Goal: Task Accomplishment & Management: Manage account settings

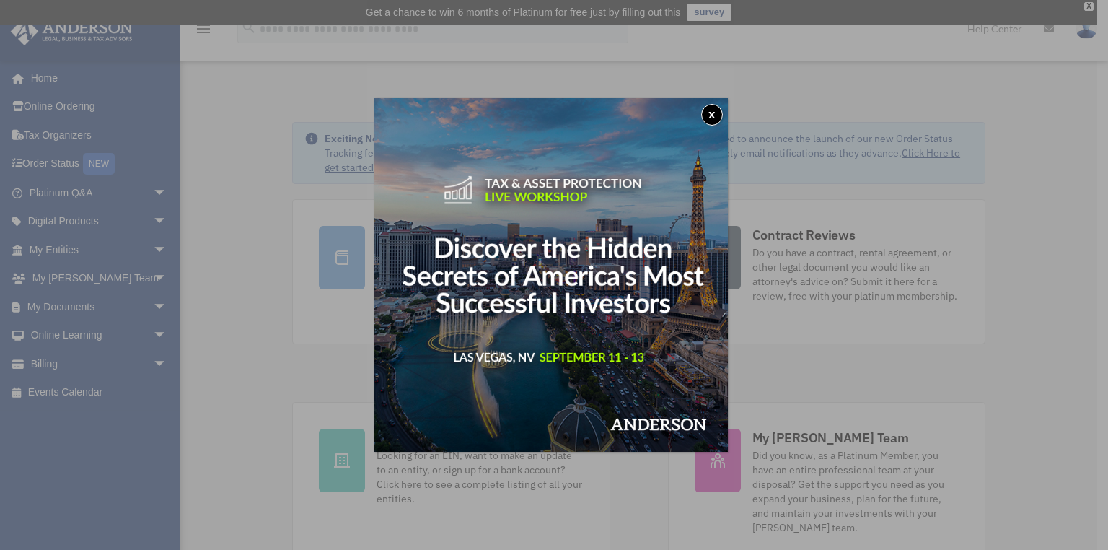
click at [718, 109] on button "x" at bounding box center [712, 115] width 22 height 22
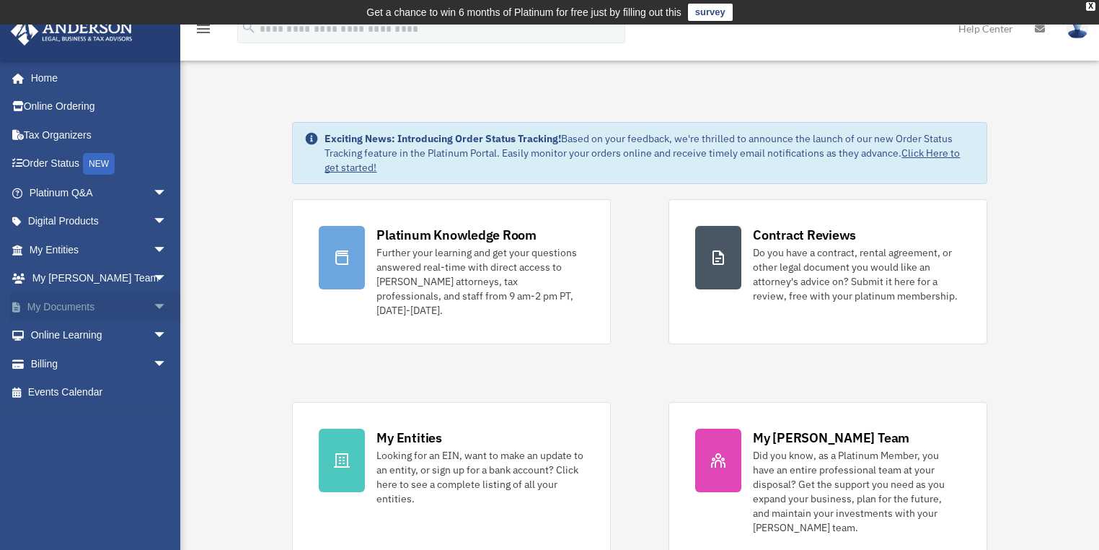
click at [153, 309] on span "arrow_drop_down" at bounding box center [167, 307] width 29 height 30
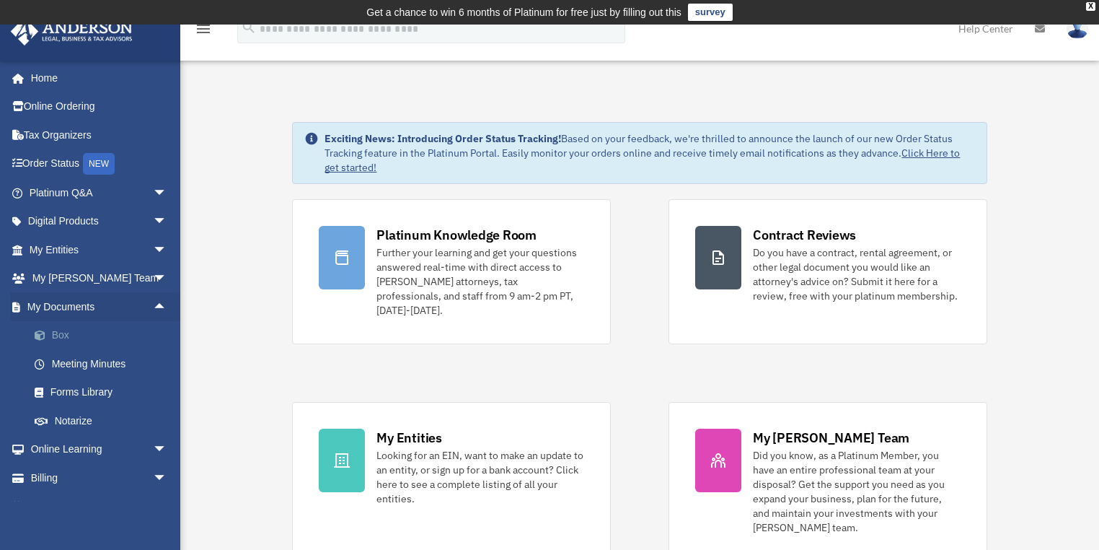
click at [58, 336] on link "Box" at bounding box center [104, 335] width 169 height 29
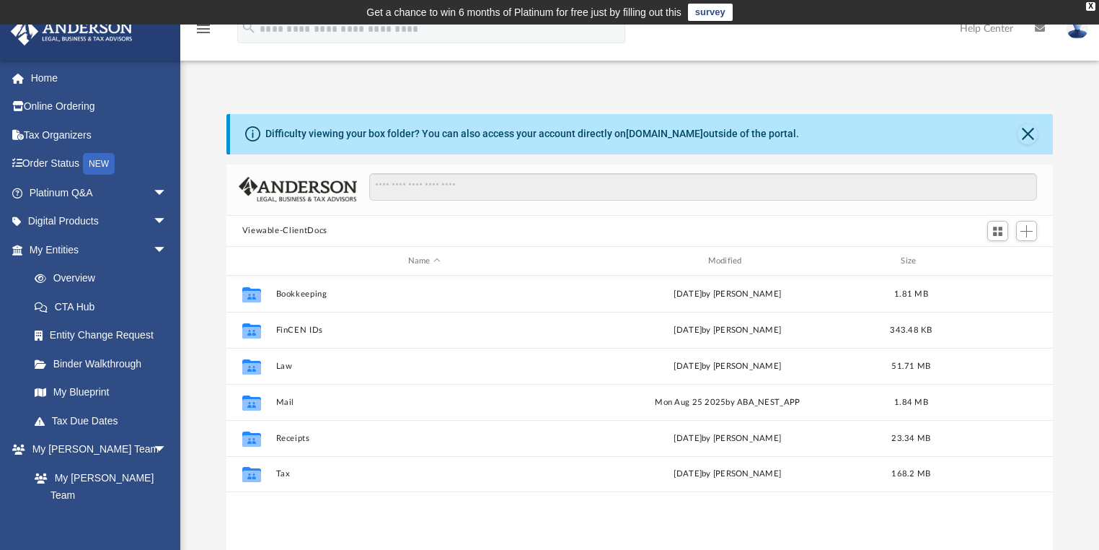
scroll to position [319, 819]
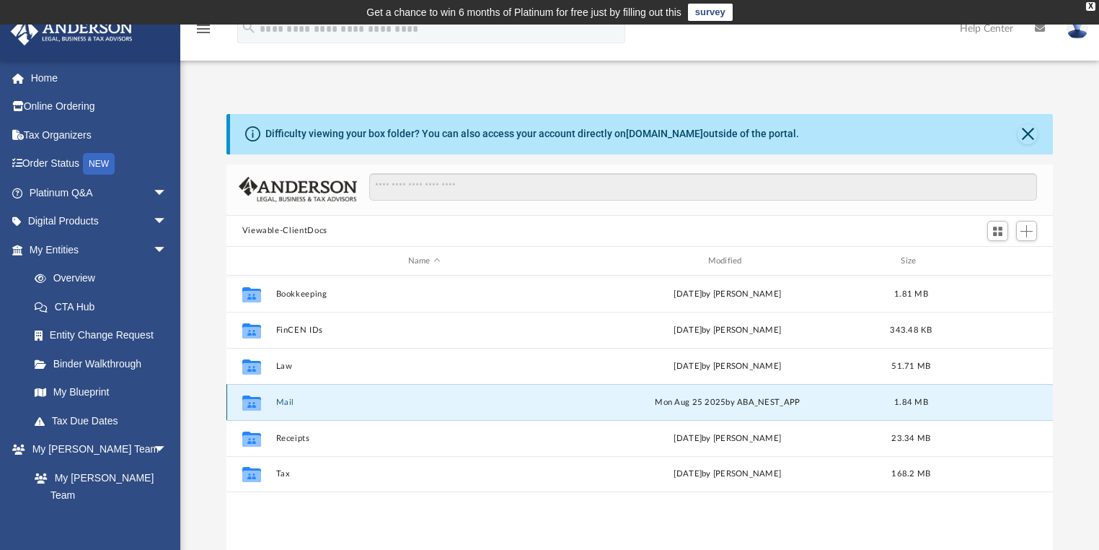
click at [286, 401] on button "Mail" at bounding box center [424, 402] width 297 height 9
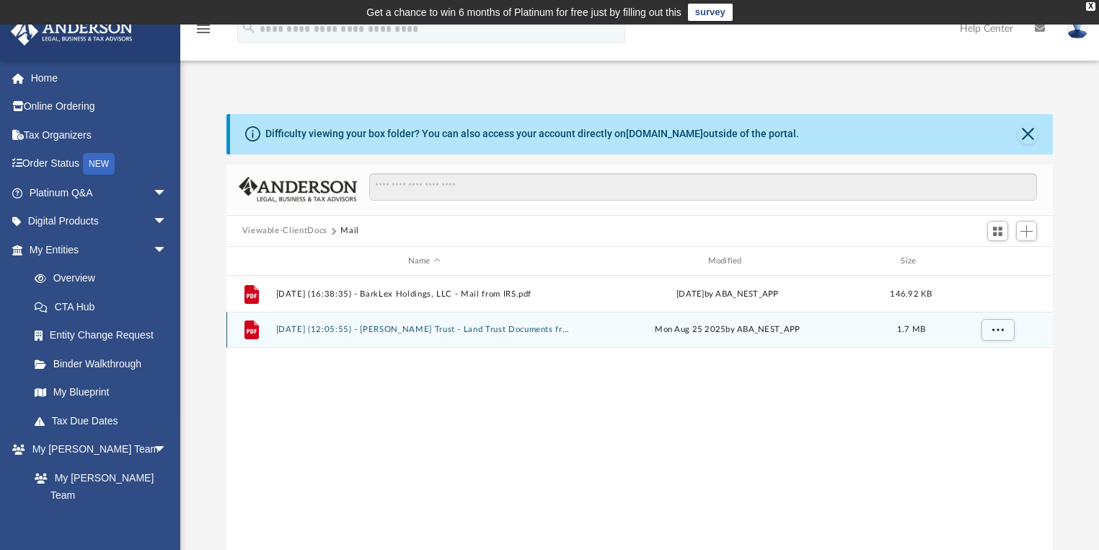
click at [392, 332] on button "2025.08.25 (12:05:55) - Brookshire Trust - Land Trust Documents from Brevard Co…" at bounding box center [424, 329] width 297 height 9
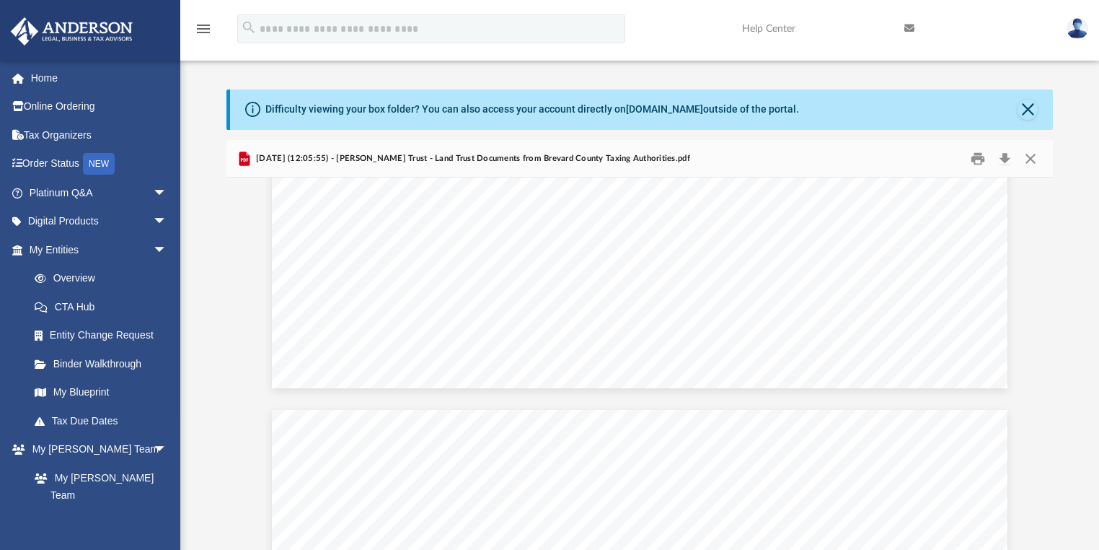
scroll to position [2828, 0]
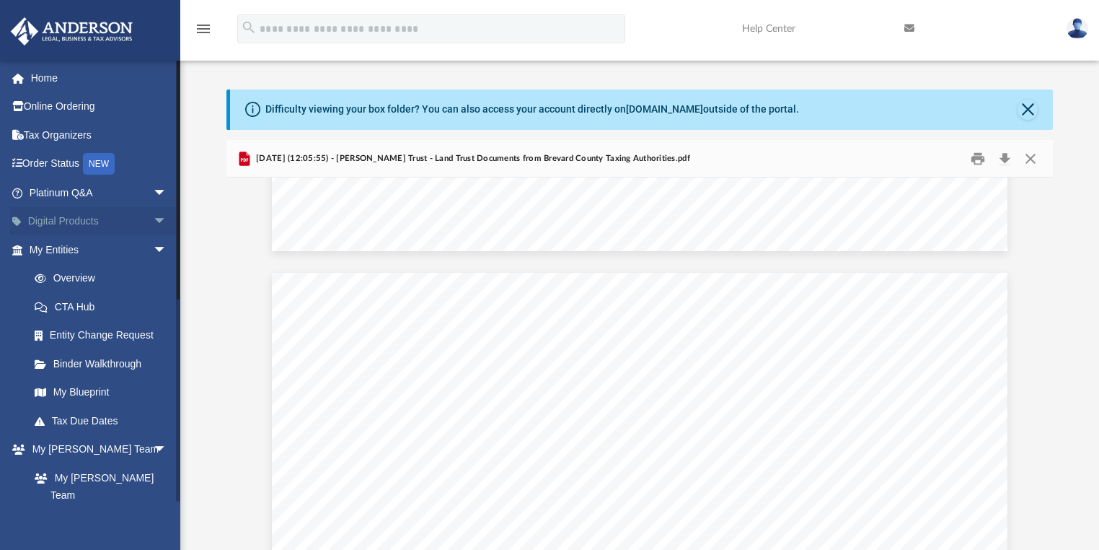
click at [153, 219] on span "arrow_drop_down" at bounding box center [167, 222] width 29 height 30
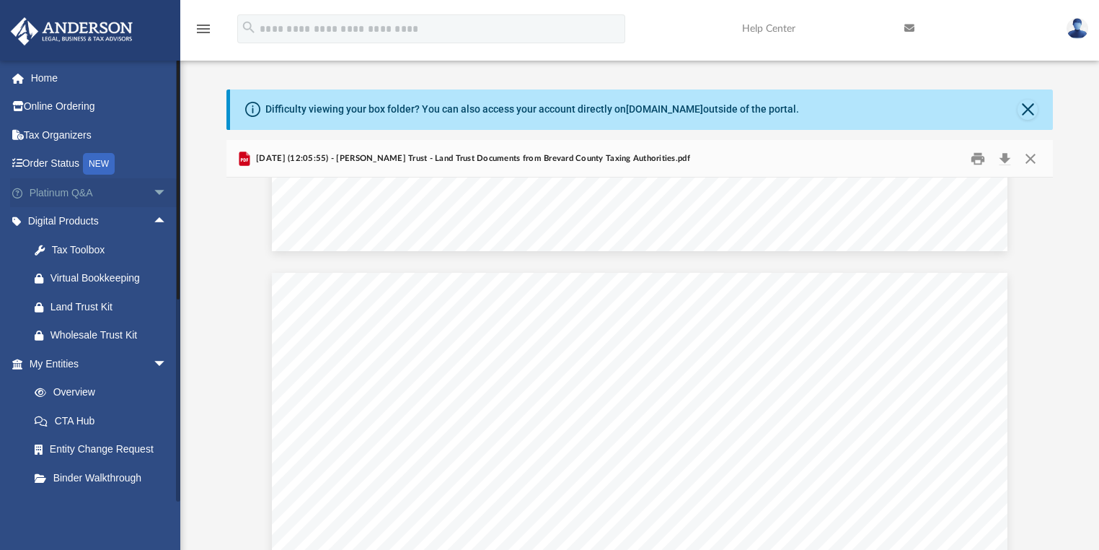
click at [153, 193] on span "arrow_drop_down" at bounding box center [167, 193] width 29 height 30
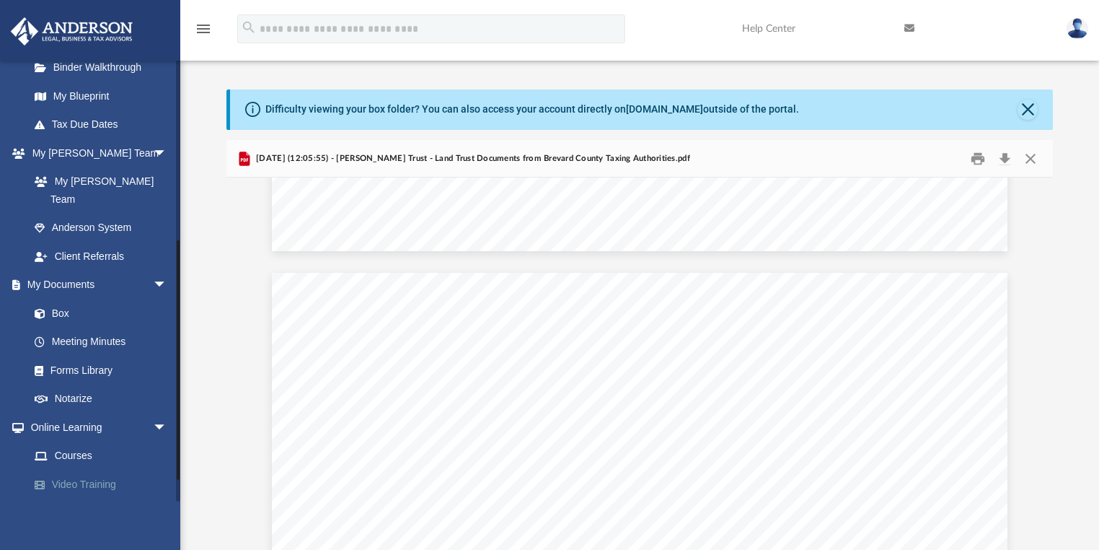
scroll to position [788, 0]
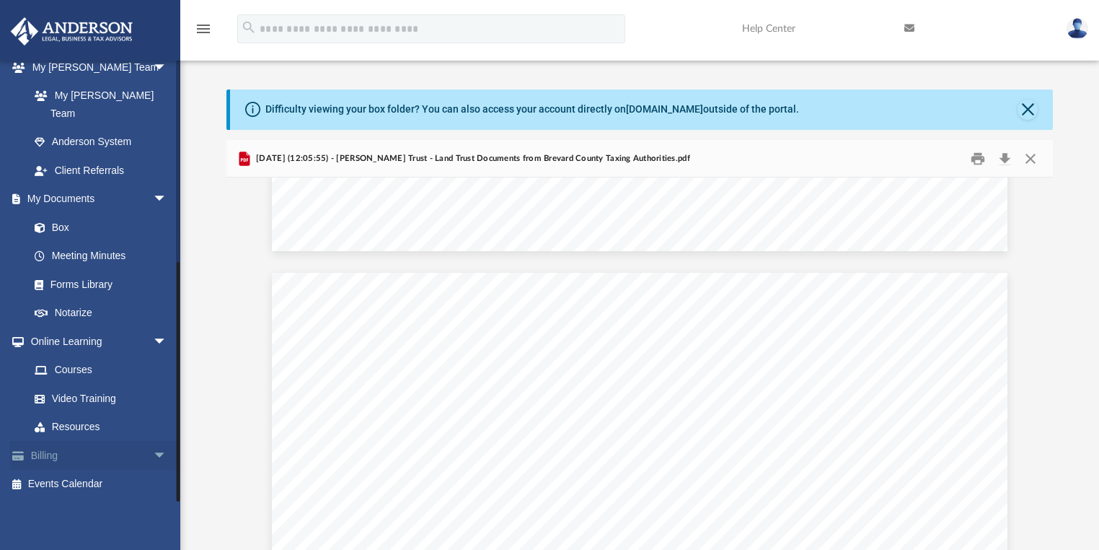
click at [52, 455] on link "Billing arrow_drop_down" at bounding box center [99, 455] width 179 height 29
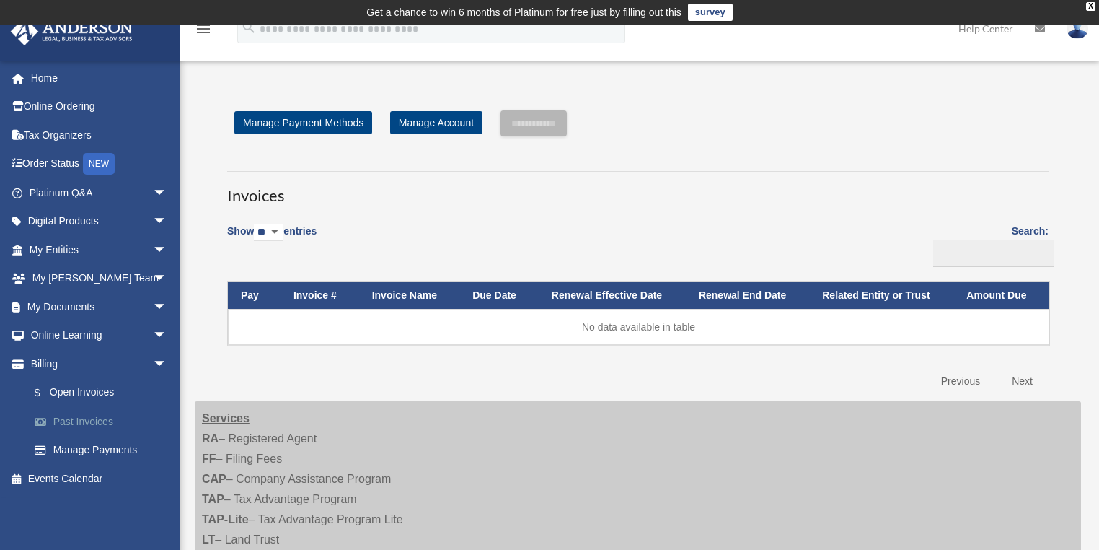
click at [66, 421] on link "Past Invoices" at bounding box center [104, 421] width 169 height 29
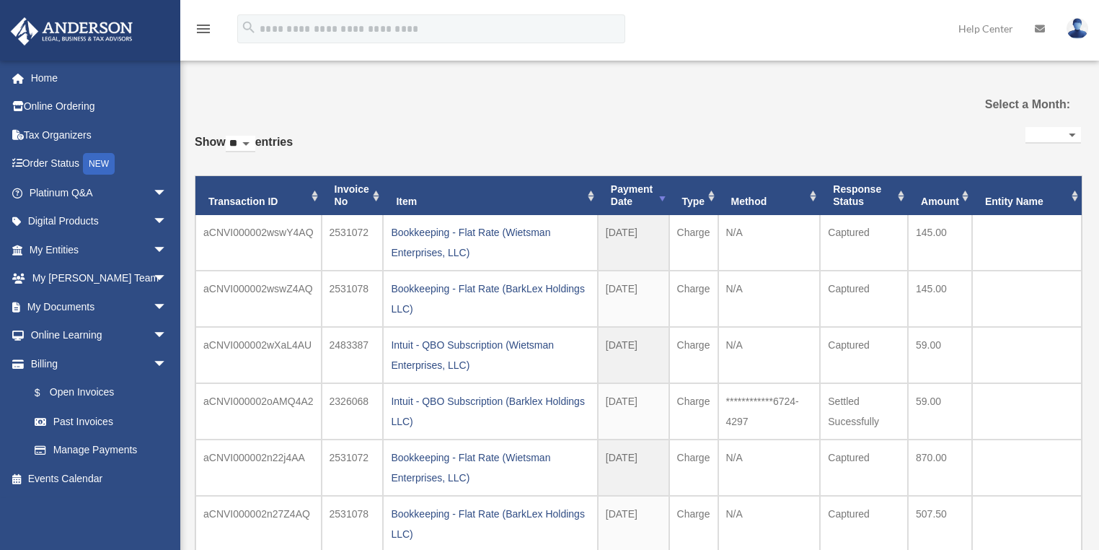
select select
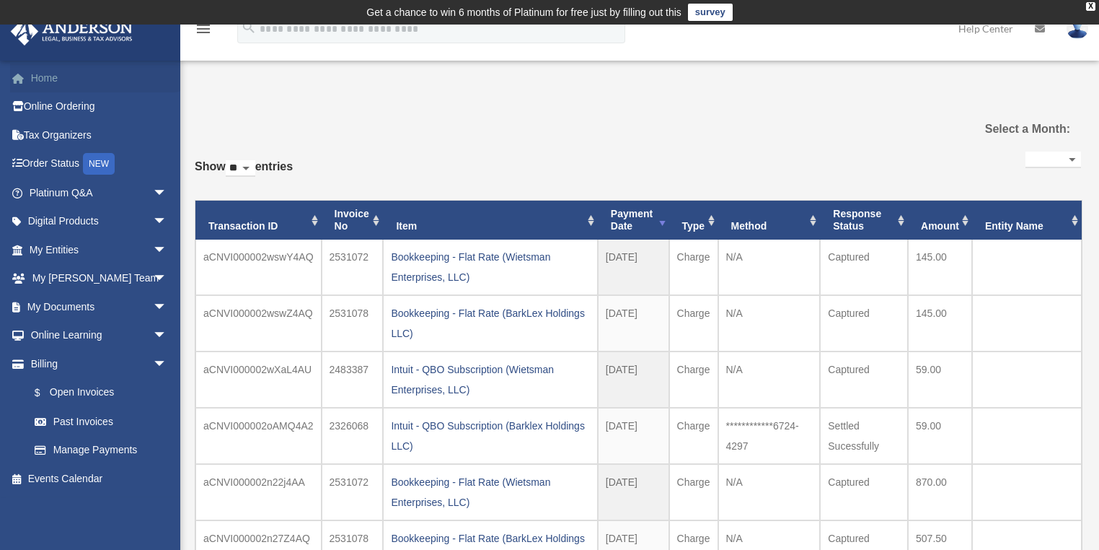
click at [55, 82] on link "Home" at bounding box center [99, 77] width 179 height 29
